Goal: Obtain resource: Download file/media

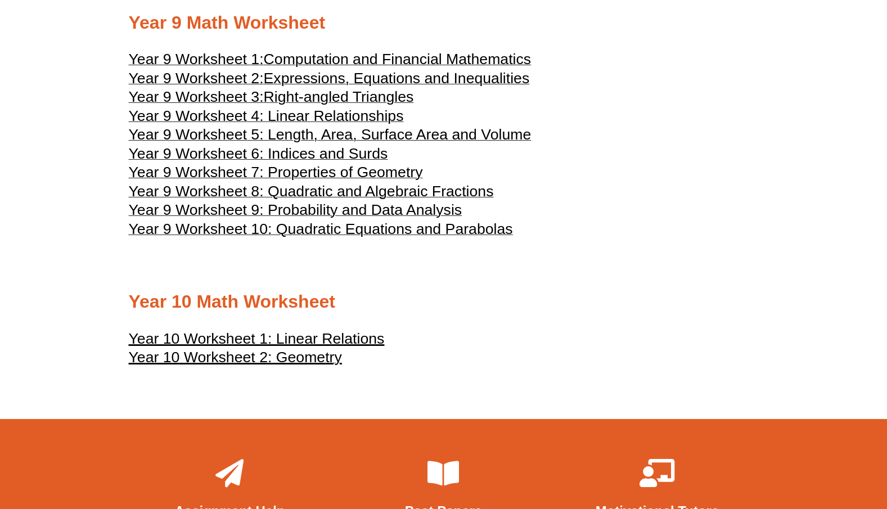
scroll to position [3289, 0]
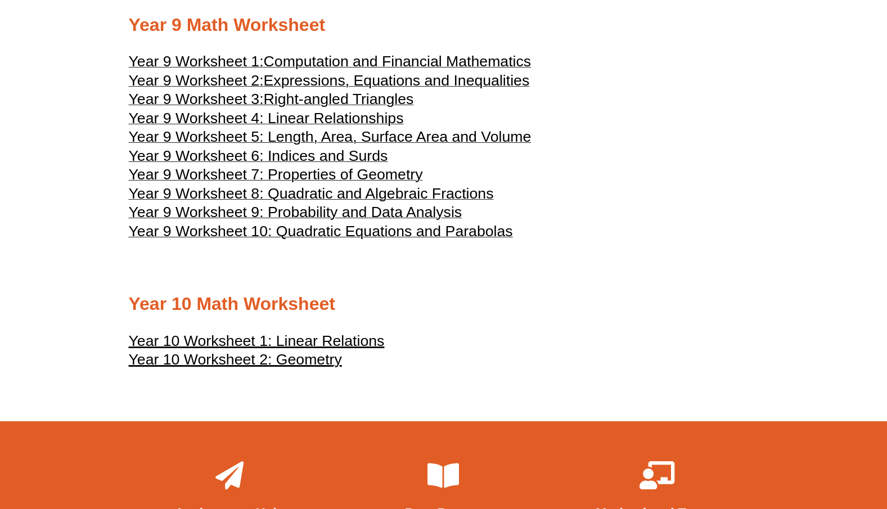
click at [307, 349] on u "Year 10 Worksheet 1: Linear Relations" at bounding box center [257, 340] width 256 height 17
click at [433, 316] on h2 "Year 10 Math Worksheet" at bounding box center [444, 305] width 630 height 24
click at [298, 221] on span "Year 9 Worksheet 9: Probability and Data Analysis" at bounding box center [296, 212] width 334 height 17
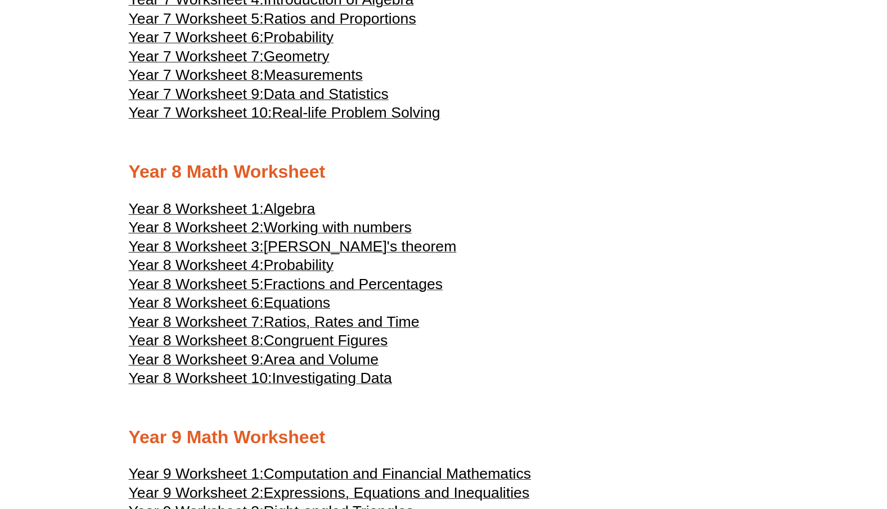
scroll to position [2873, 0]
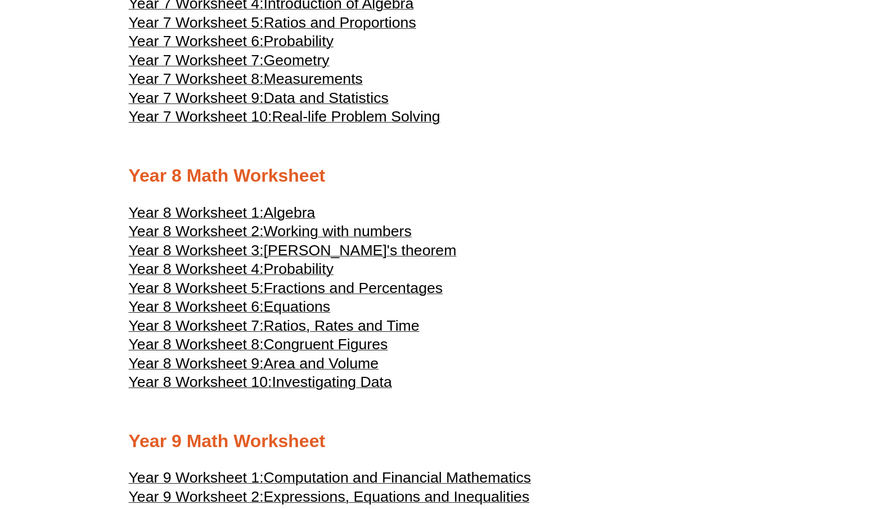
click at [306, 277] on span "Probability" at bounding box center [299, 268] width 70 height 17
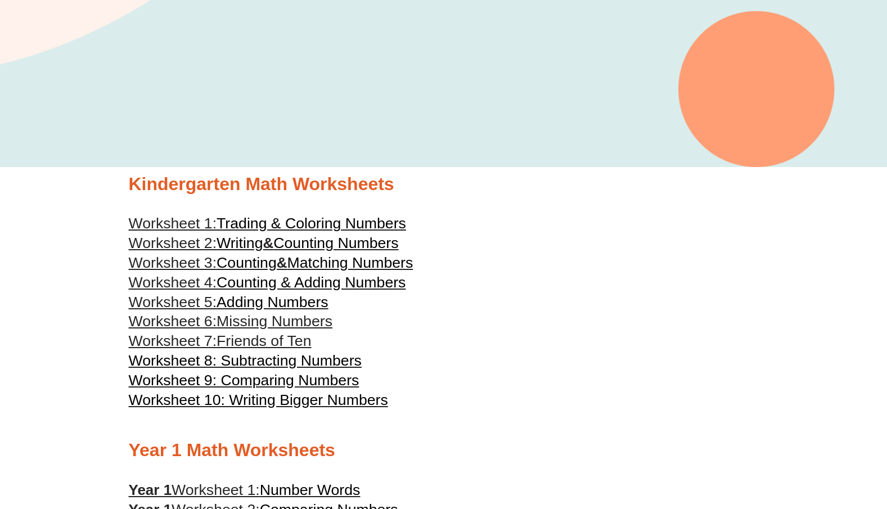
scroll to position [0, 0]
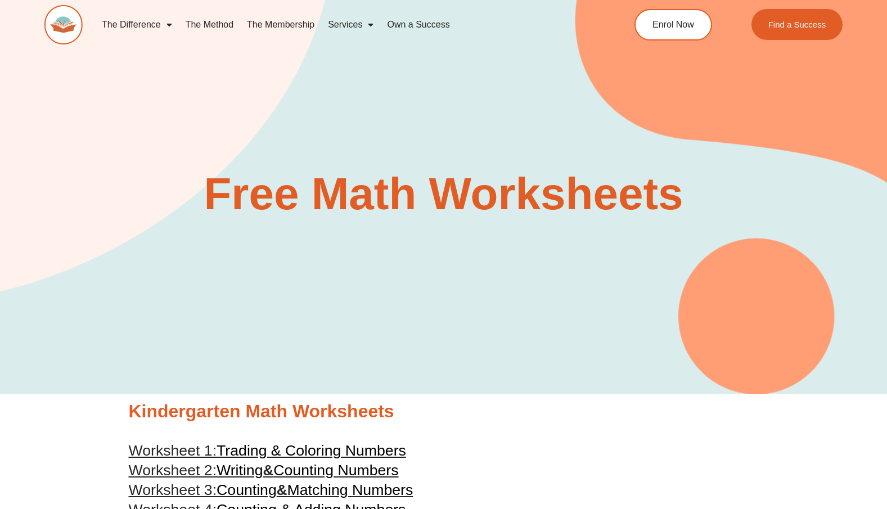
click at [222, 25] on link "The Method" at bounding box center [209, 25] width 61 height 26
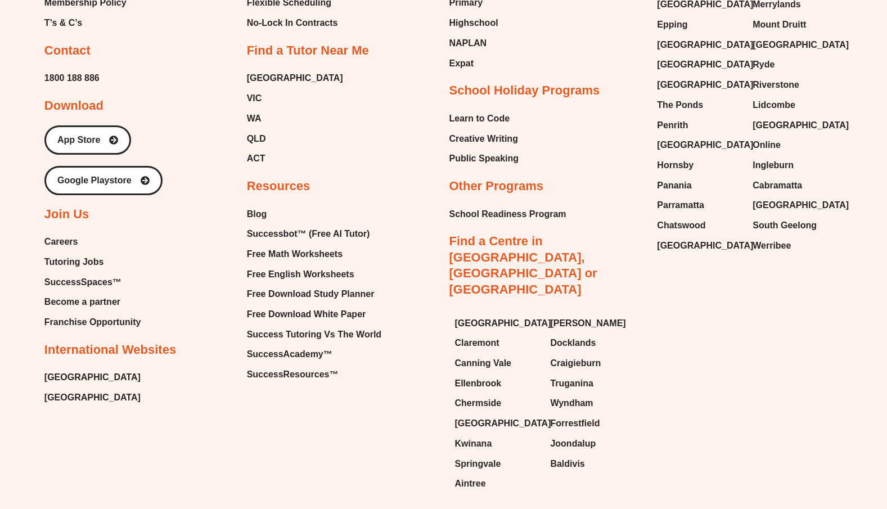
scroll to position [2706, 0]
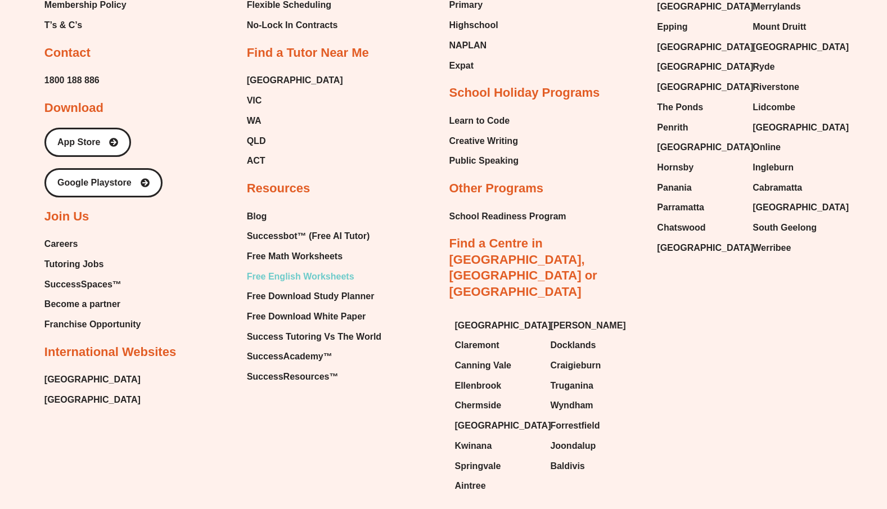
click at [308, 285] on span "Free English Worksheets" at bounding box center [300, 276] width 107 height 17
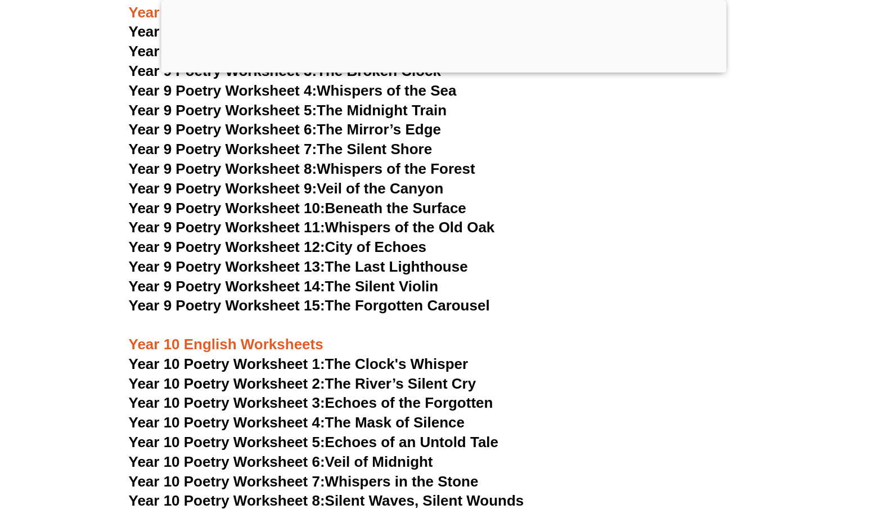
scroll to position [7938, 0]
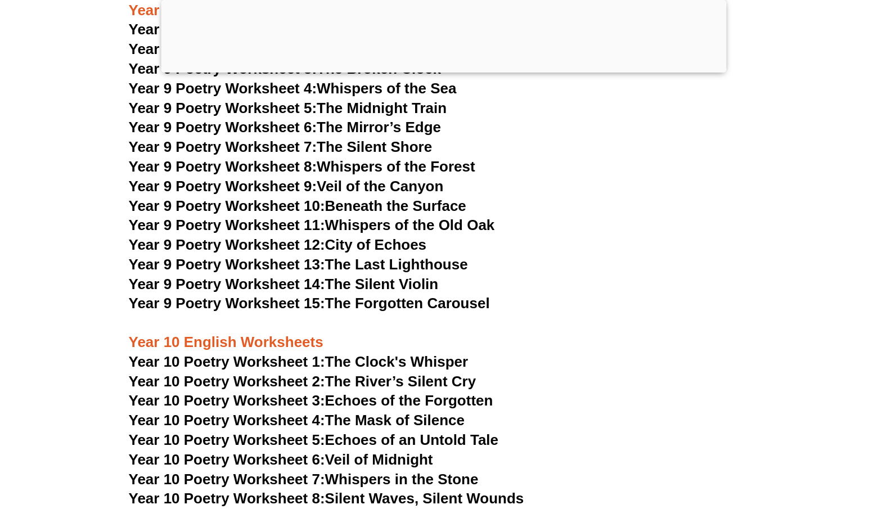
click at [362, 353] on link "Year 10 Poetry Worksheet 1: The Clock's Whisper" at bounding box center [299, 361] width 340 height 17
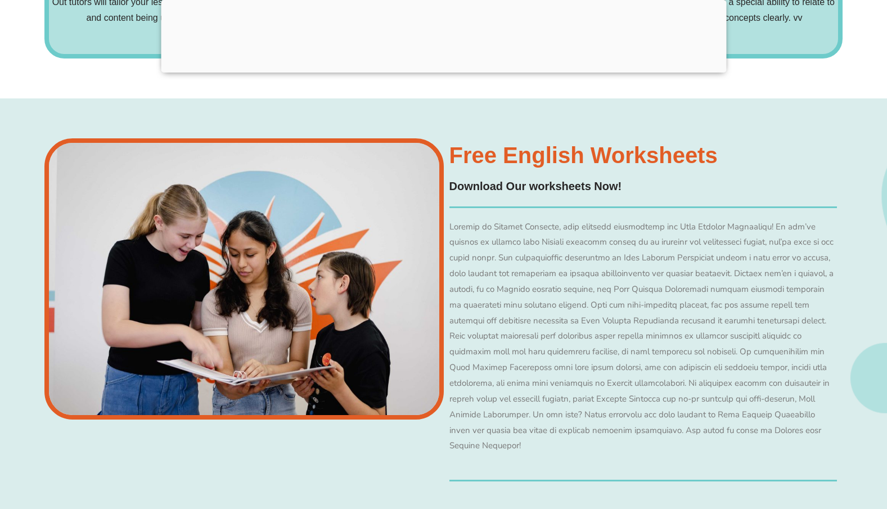
scroll to position [9012, 0]
